Goal: Transaction & Acquisition: Book appointment/travel/reservation

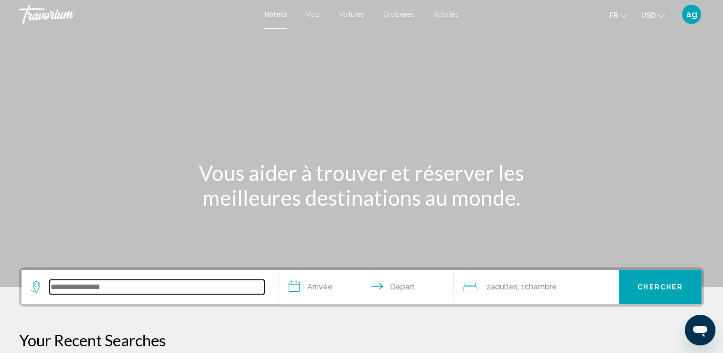
click at [109, 288] on input "Search widget" at bounding box center [157, 287] width 215 height 14
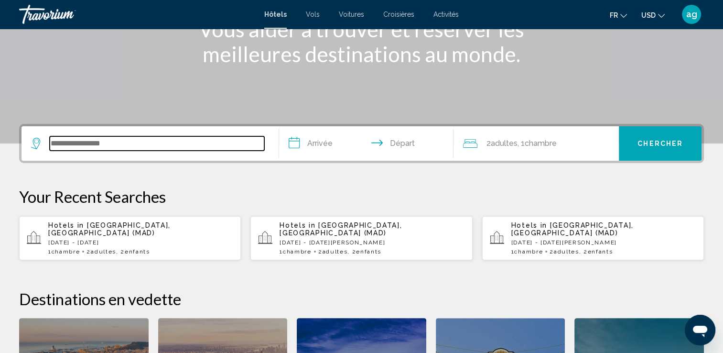
scroll to position [236, 0]
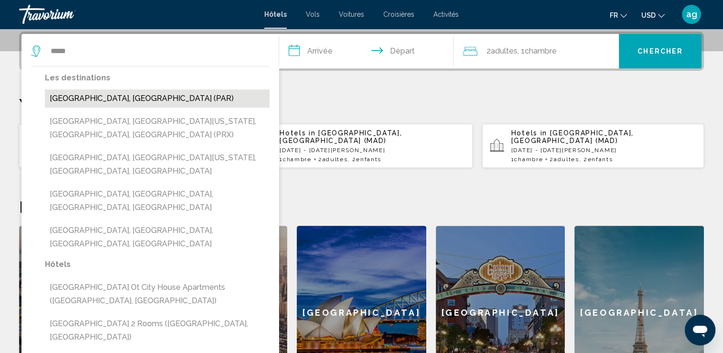
click at [121, 96] on button "[GEOGRAPHIC_DATA], [GEOGRAPHIC_DATA] (PAR)" at bounding box center [157, 98] width 225 height 18
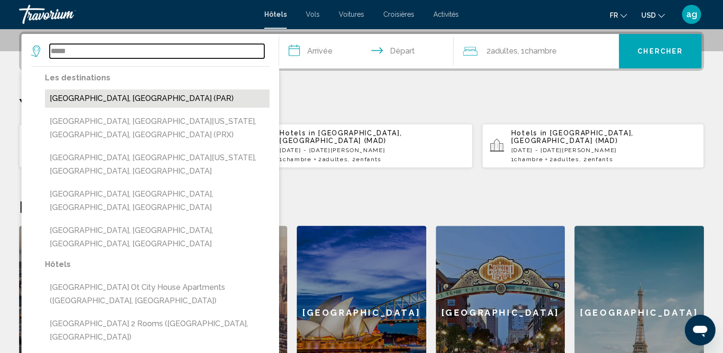
type input "**********"
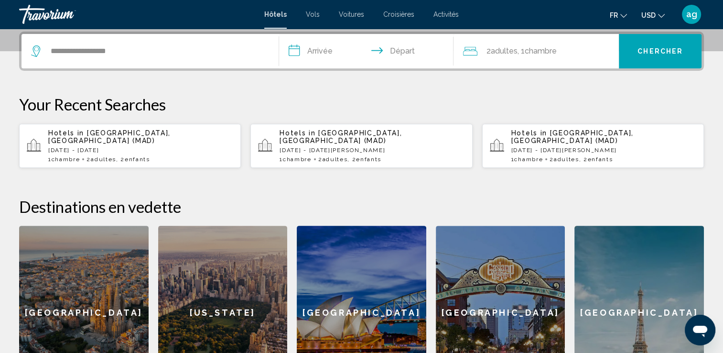
click at [329, 48] on input "**********" at bounding box center [368, 52] width 179 height 37
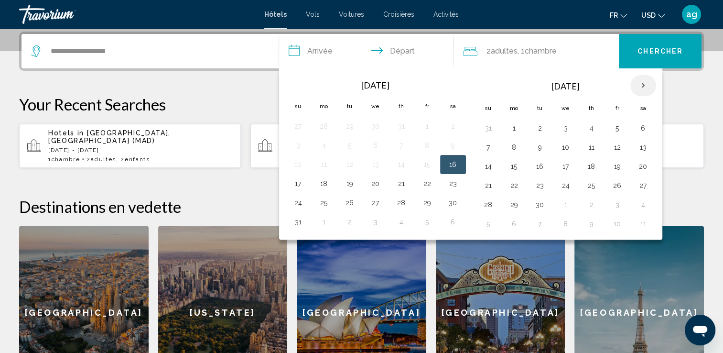
click at [644, 85] on th "Next month" at bounding box center [643, 85] width 26 height 21
click at [513, 183] on button "22" at bounding box center [514, 185] width 15 height 13
click at [532, 185] on button "23" at bounding box center [539, 185] width 15 height 13
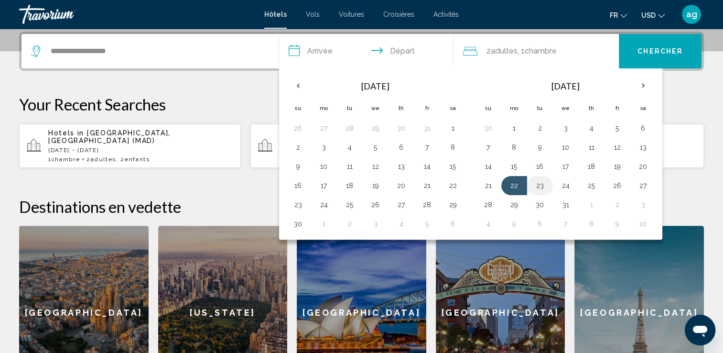
type input "**********"
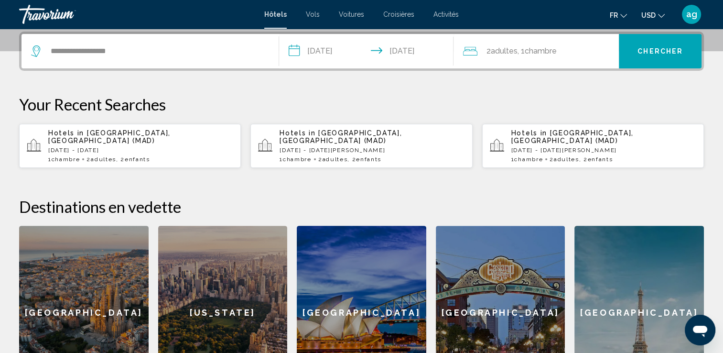
click at [507, 48] on span "Adultes" at bounding box center [503, 50] width 27 height 9
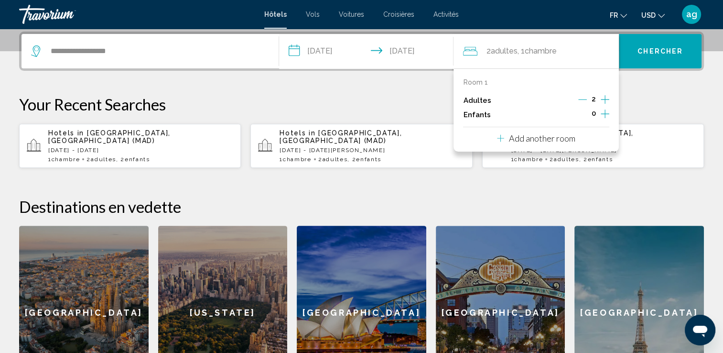
click at [603, 100] on icon "Increment adults" at bounding box center [605, 99] width 9 height 11
click at [578, 98] on icon "Decrement adults" at bounding box center [582, 99] width 9 height 9
click at [579, 98] on icon "Decrement adults" at bounding box center [583, 99] width 9 height 9
click at [606, 115] on icon "Increment children" at bounding box center [605, 113] width 9 height 11
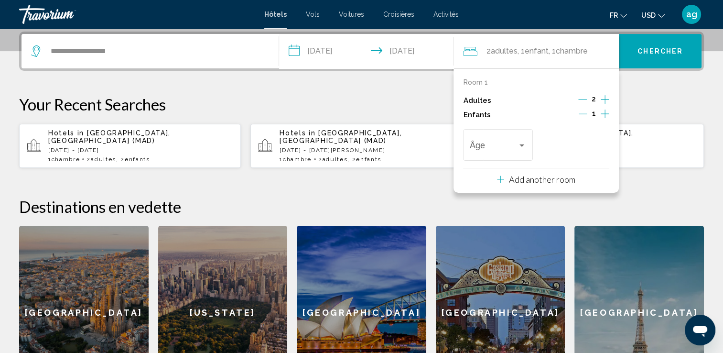
click at [606, 115] on icon "Increment children" at bounding box center [605, 113] width 9 height 11
click at [525, 144] on div "Travelers: 2 adults, 2 children" at bounding box center [522, 145] width 9 height 8
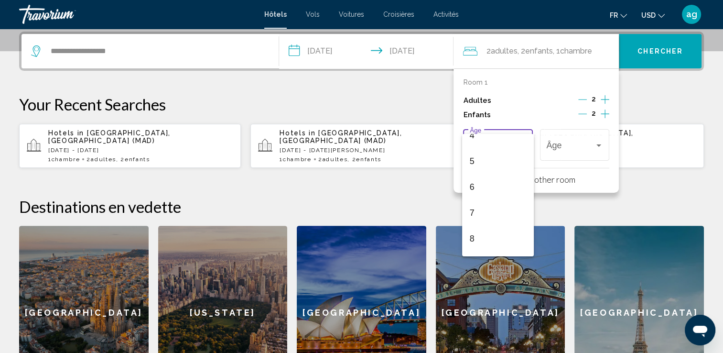
scroll to position [134, 0]
click at [504, 240] on span "9" at bounding box center [498, 245] width 56 height 26
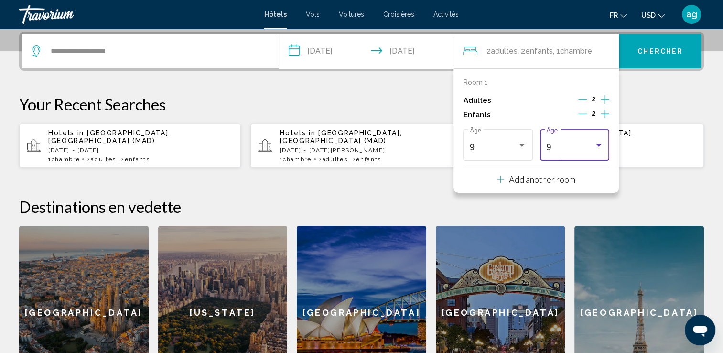
scroll to position [136, 0]
click at [598, 146] on div "Travelers: 2 adults, 2 children" at bounding box center [599, 145] width 9 height 8
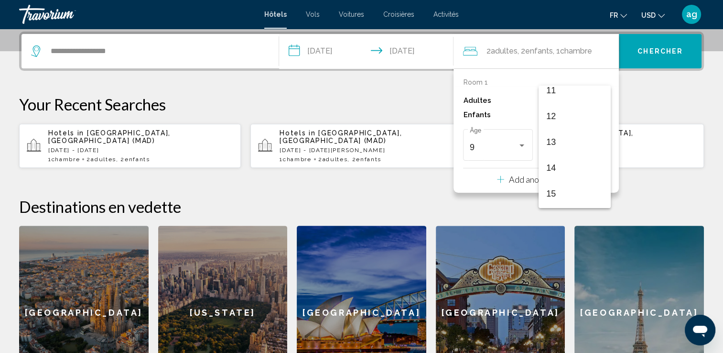
scroll to position [311, 0]
click at [569, 148] on span "14" at bounding box center [574, 149] width 56 height 26
click at [658, 56] on button "Chercher" at bounding box center [660, 51] width 83 height 34
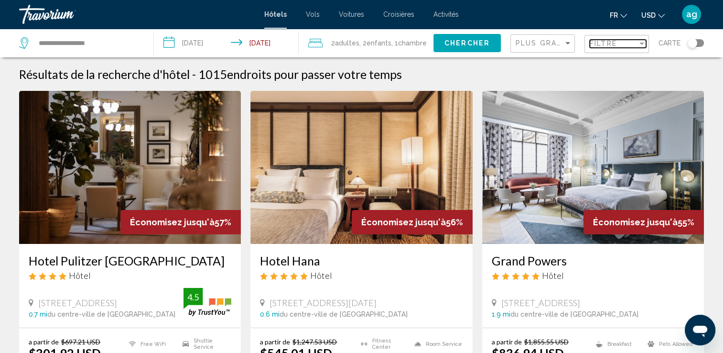
click at [616, 47] on span "Filtre" at bounding box center [603, 44] width 27 height 8
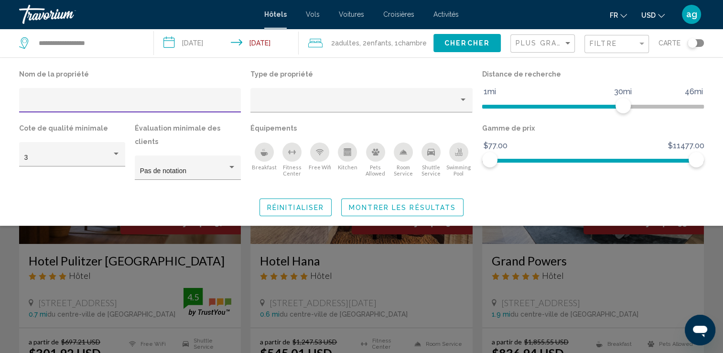
click at [116, 93] on div "Hotel Filters" at bounding box center [130, 103] width 212 height 20
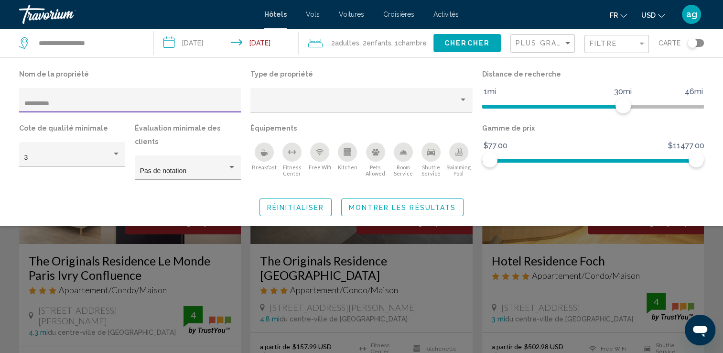
type input "*********"
click at [390, 204] on span "Montrer les résultats" at bounding box center [402, 208] width 107 height 8
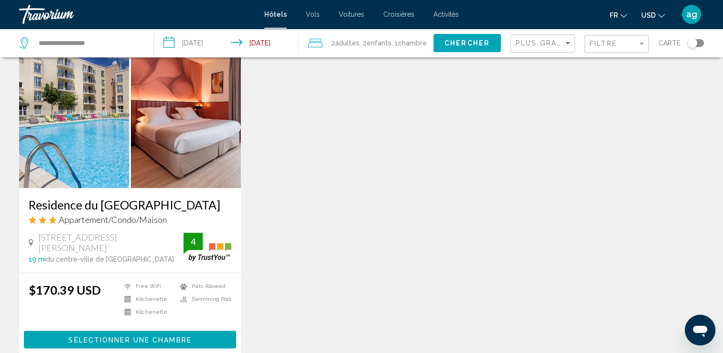
scroll to position [1191, 0]
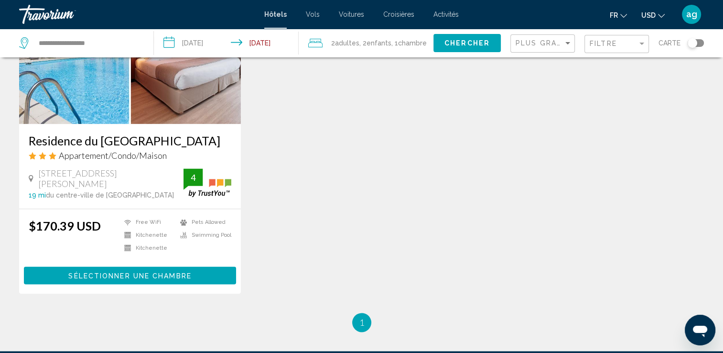
click at [689, 43] on div "Toggle map" at bounding box center [693, 43] width 10 height 10
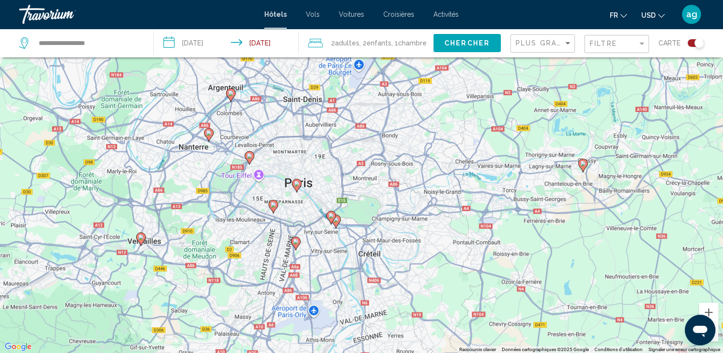
click at [315, 314] on div "Pour activer le glissement avec le clavier, appuyez sur Alt+Entrée. Une fois ce…" at bounding box center [361, 176] width 723 height 353
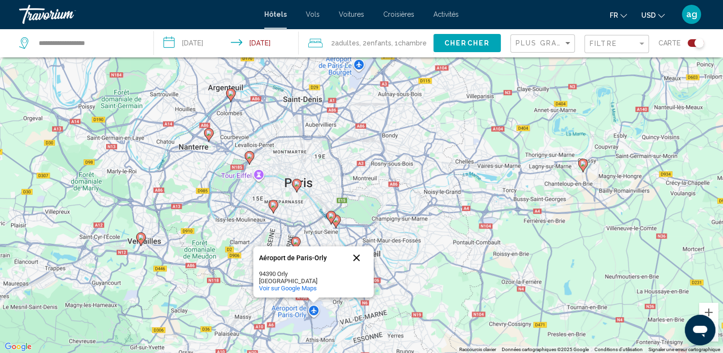
click at [355, 259] on button "Fermer" at bounding box center [356, 257] width 23 height 23
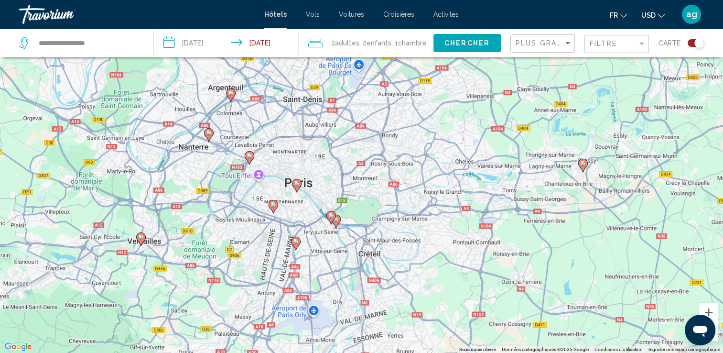
click at [295, 242] on image "Main content" at bounding box center [296, 241] width 6 height 6
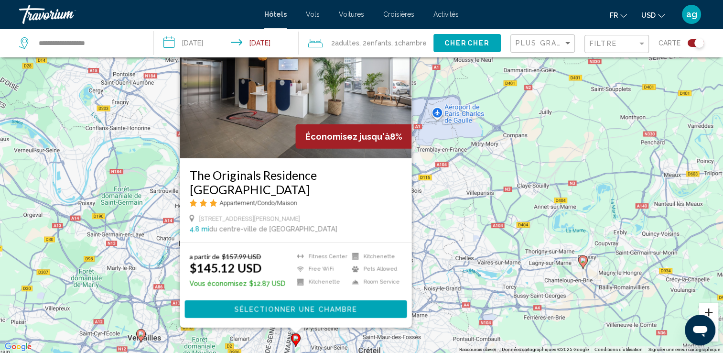
click at [709, 307] on button "Zoom avant" at bounding box center [708, 312] width 19 height 19
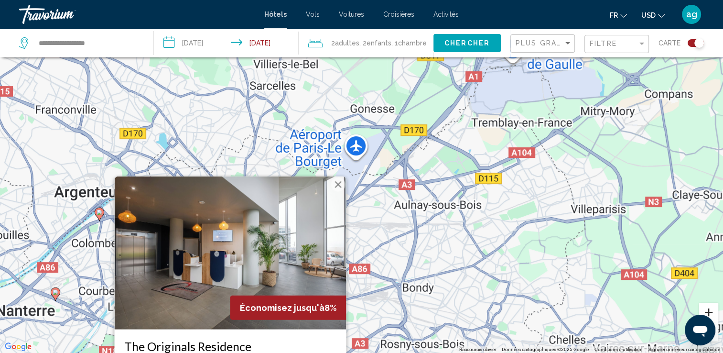
click at [709, 307] on button "Zoom avant" at bounding box center [708, 312] width 19 height 19
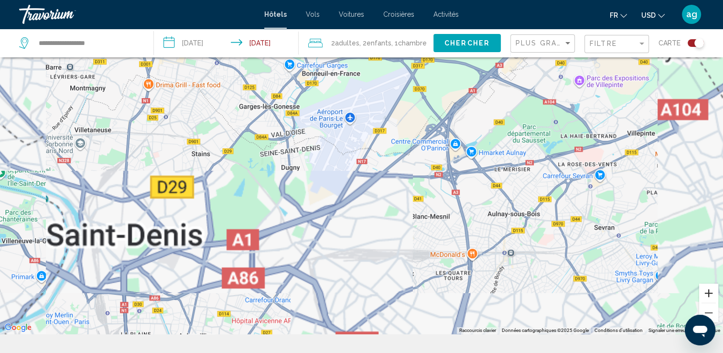
scroll to position [115, 0]
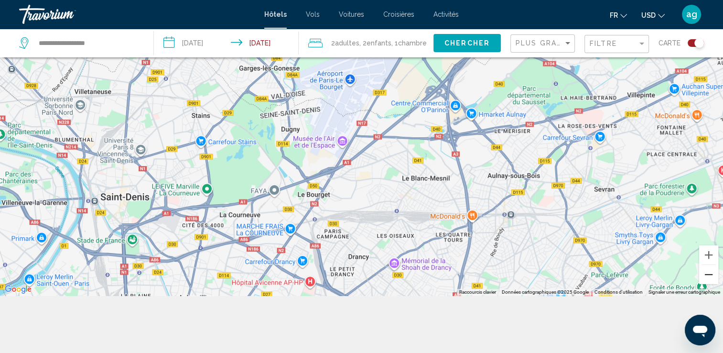
click at [713, 281] on button "Zoom arrière" at bounding box center [708, 274] width 19 height 19
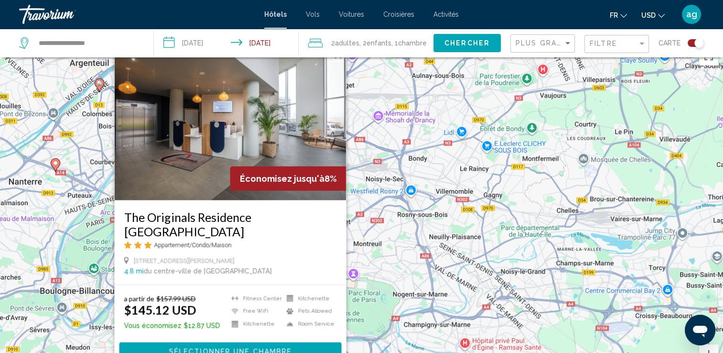
scroll to position [0, 0]
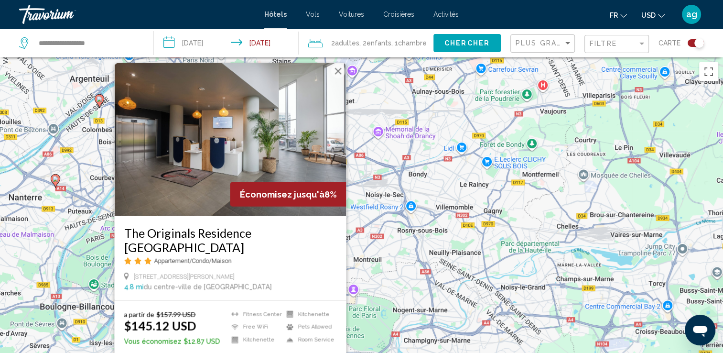
click at [339, 69] on button "Fermer" at bounding box center [338, 71] width 14 height 14
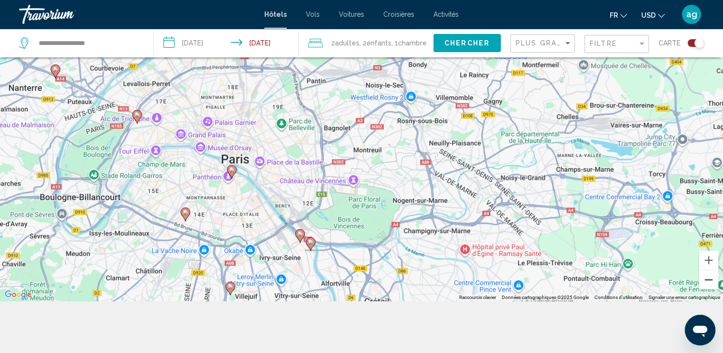
scroll to position [115, 0]
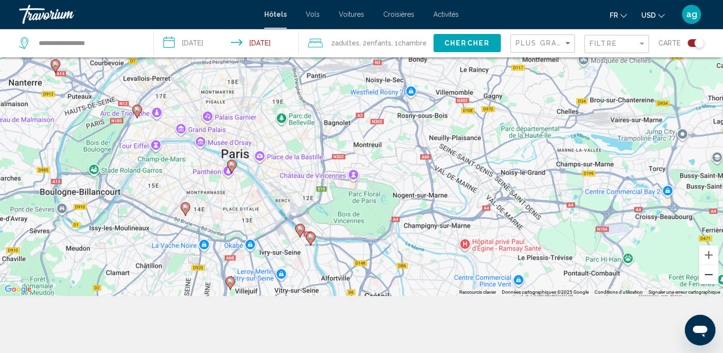
click at [703, 274] on button "Zoom arrière" at bounding box center [708, 274] width 19 height 19
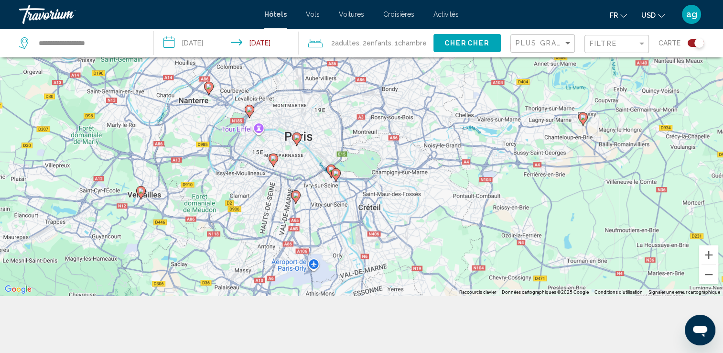
click at [296, 193] on image "Main content" at bounding box center [296, 195] width 6 height 6
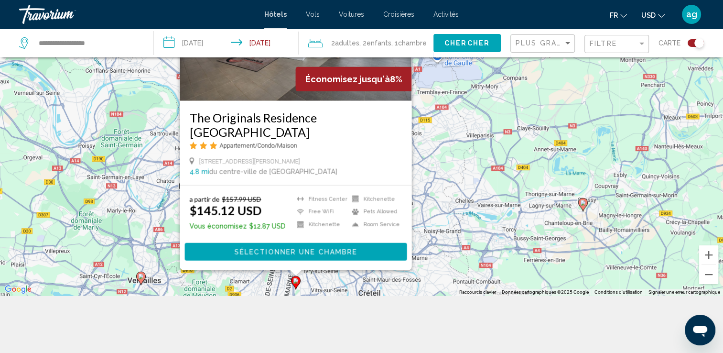
click at [285, 251] on span "Sélectionner une chambre" at bounding box center [295, 252] width 123 height 8
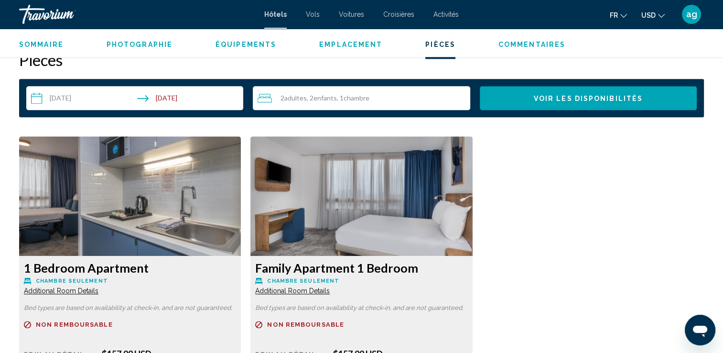
scroll to position [1338, 0]
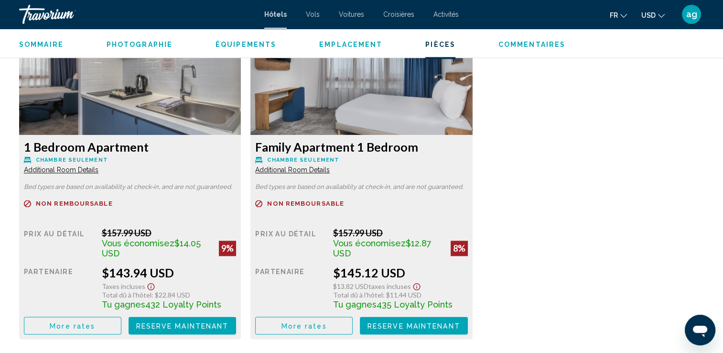
click at [121, 321] on button "More rates" at bounding box center [72, 325] width 97 height 18
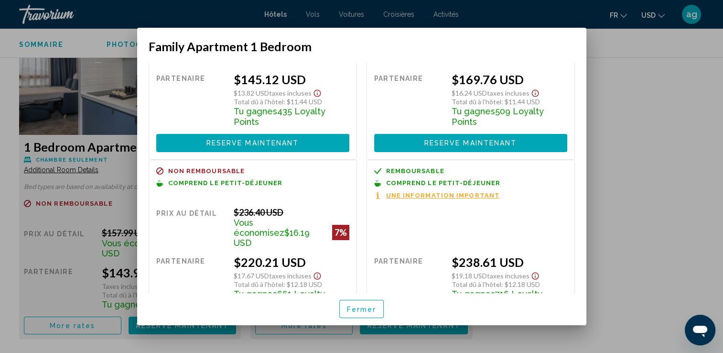
scroll to position [115, 0]
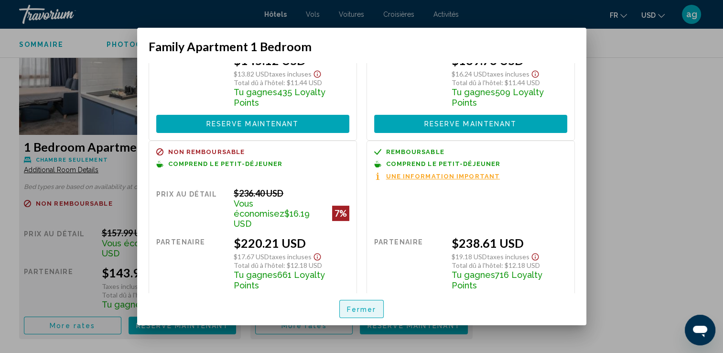
click at [361, 305] on span "Fermer" at bounding box center [362, 309] width 30 height 8
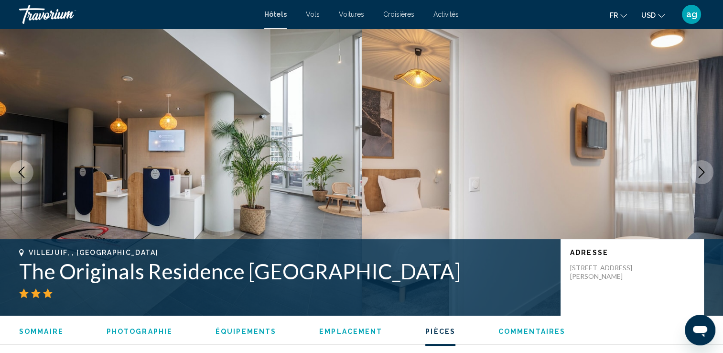
scroll to position [1338, 0]
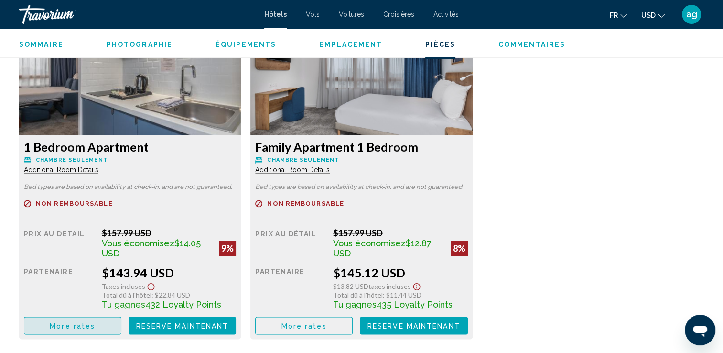
click at [63, 323] on span "More rates" at bounding box center [72, 326] width 45 height 8
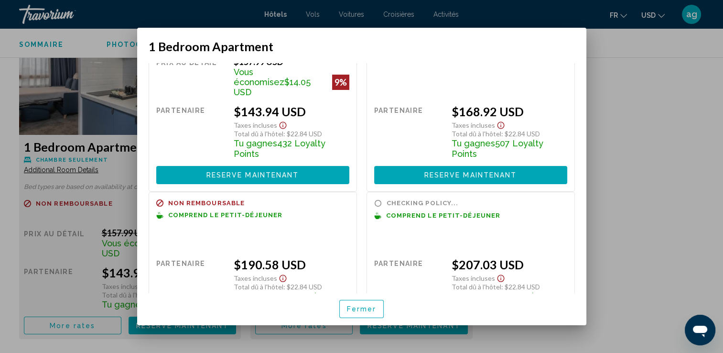
scroll to position [104, 0]
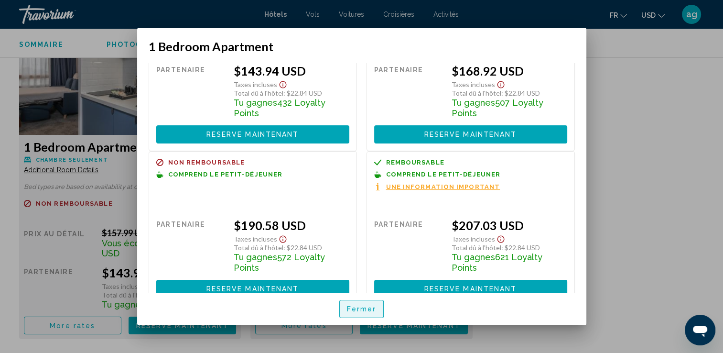
click at [367, 310] on span "Fermer" at bounding box center [362, 309] width 30 height 8
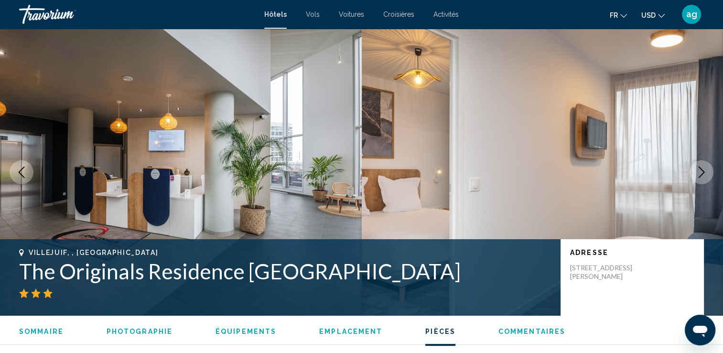
scroll to position [1338, 0]
